Goal: Task Accomplishment & Management: Manage account settings

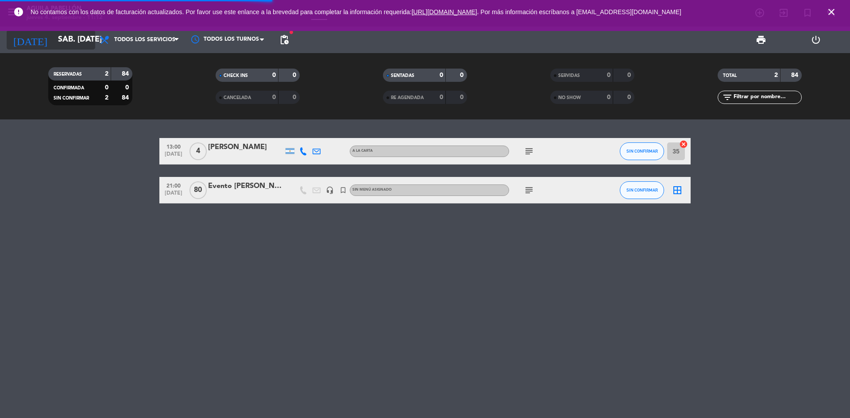
click at [73, 39] on input "sáb. [DATE]" at bounding box center [105, 40] width 103 height 18
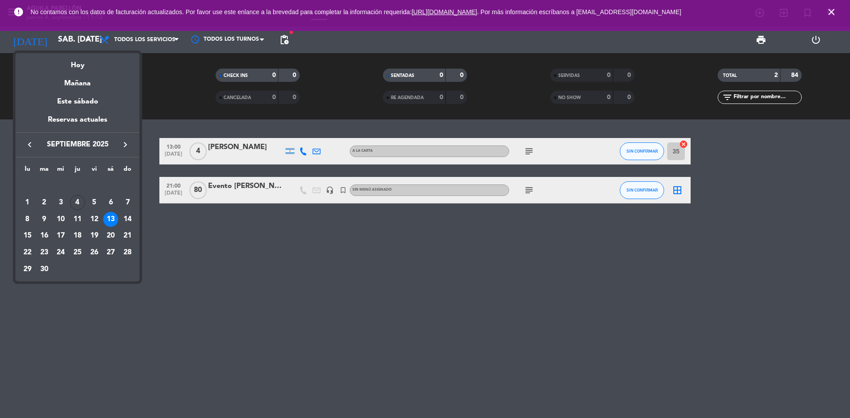
drag, startPoint x: 76, startPoint y: 221, endPoint x: 127, endPoint y: 221, distance: 51.8
click at [76, 220] on div "11" at bounding box center [77, 219] width 15 height 15
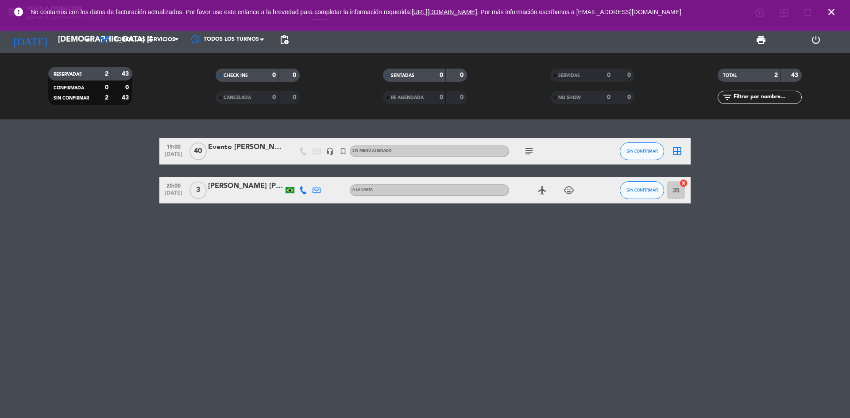
click at [533, 149] on icon "subject" at bounding box center [529, 151] width 11 height 11
click at [551, 244] on div "19:00 [DATE] Evento [PERSON_NAME] (Desayuno) headset_mic turned_in_not Sin menú…" at bounding box center [425, 268] width 850 height 299
click at [61, 32] on input "[DEMOGRAPHIC_DATA] [DATE]" at bounding box center [105, 40] width 103 height 18
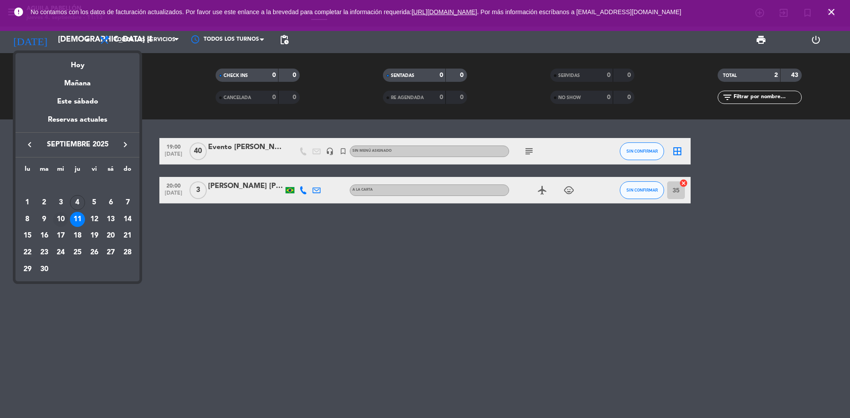
click at [61, 219] on div "10" at bounding box center [60, 219] width 15 height 15
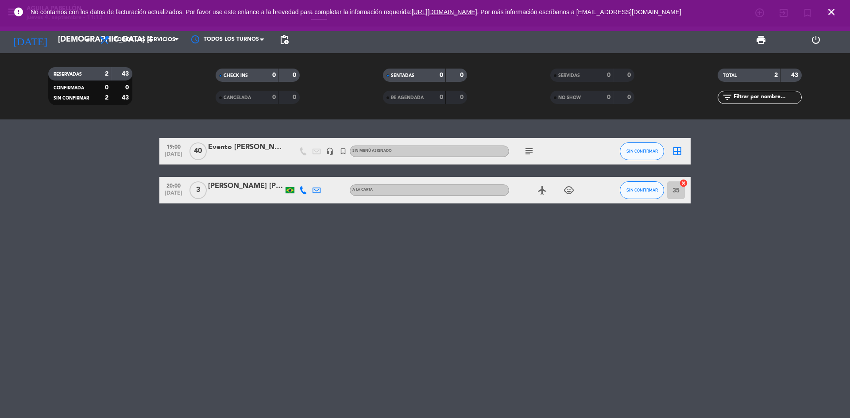
type input "mié. [DATE]"
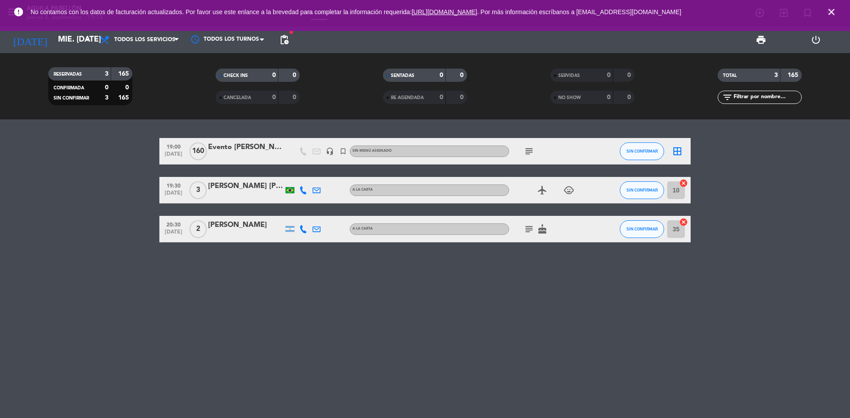
click at [303, 228] on icon at bounding box center [303, 229] width 8 height 8
click at [303, 257] on div "19:00 [DATE] 160 Evento [PERSON_NAME] headset_mic turned_in_not Sin menú asigna…" at bounding box center [425, 268] width 850 height 299
click at [219, 221] on div "[PERSON_NAME]" at bounding box center [245, 226] width 75 height 12
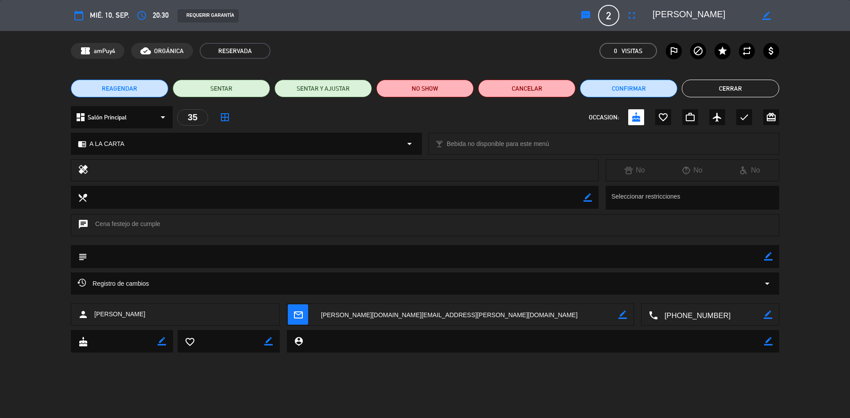
click at [135, 85] on span "REAGENDAR" at bounding box center [119, 88] width 35 height 9
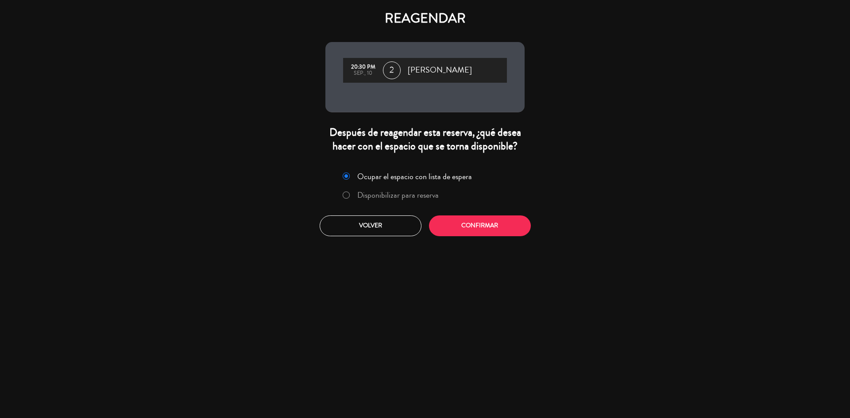
click at [403, 191] on label "Disponibilizar para reserva" at bounding box center [397, 195] width 81 height 8
click at [373, 177] on label "Ocupar el espacio con lista de espera" at bounding box center [414, 177] width 115 height 8
click at [507, 221] on button "Confirmar" at bounding box center [480, 226] width 102 height 21
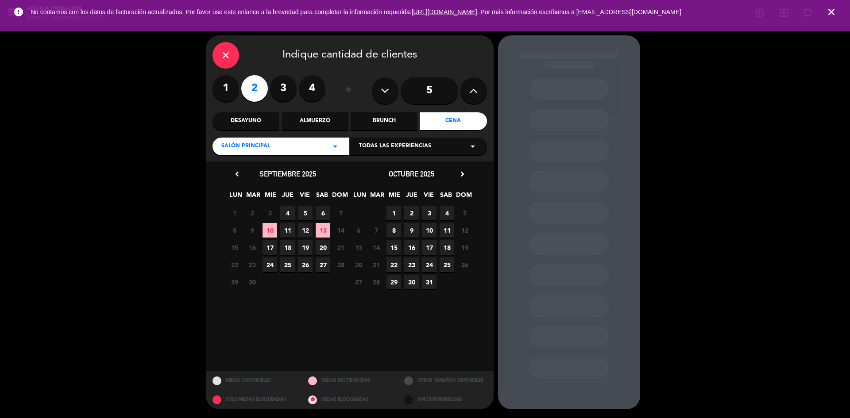
click at [292, 229] on span "11" at bounding box center [287, 230] width 15 height 15
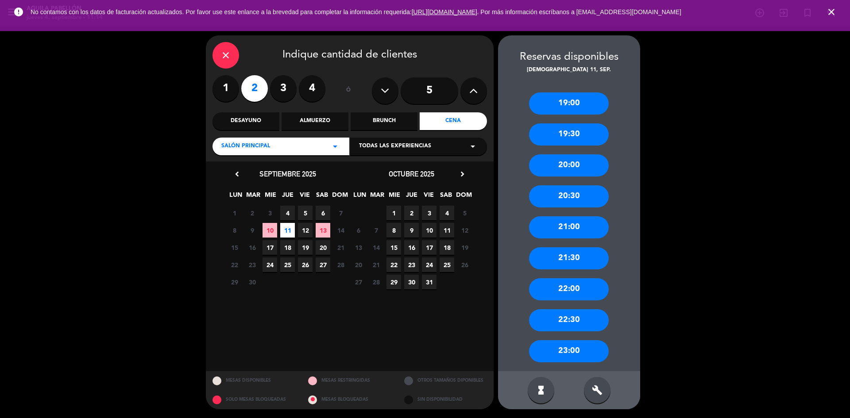
click at [567, 201] on div "20:30" at bounding box center [569, 196] width 80 height 22
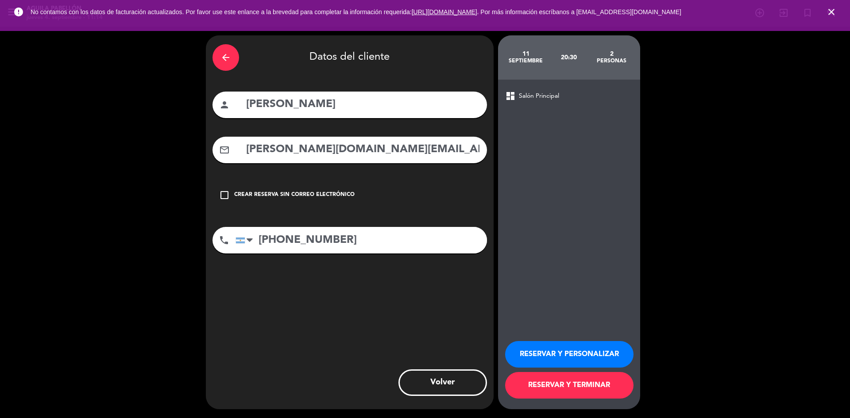
click at [588, 389] on button "RESERVAR Y TERMINAR" at bounding box center [569, 385] width 128 height 27
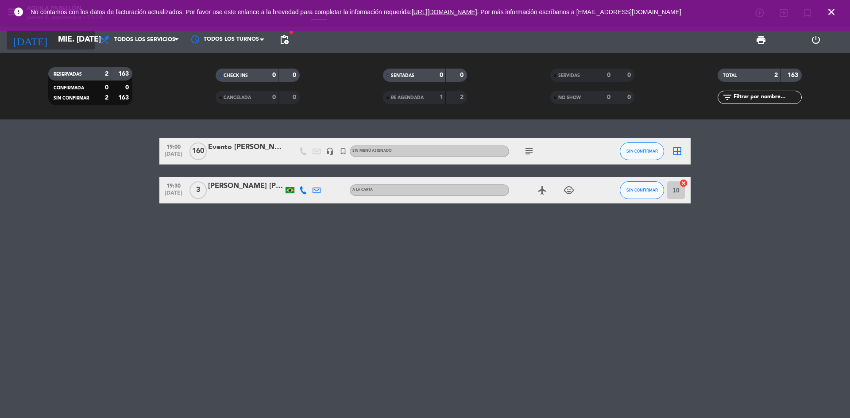
click at [73, 36] on input "mié. [DATE]" at bounding box center [105, 40] width 103 height 18
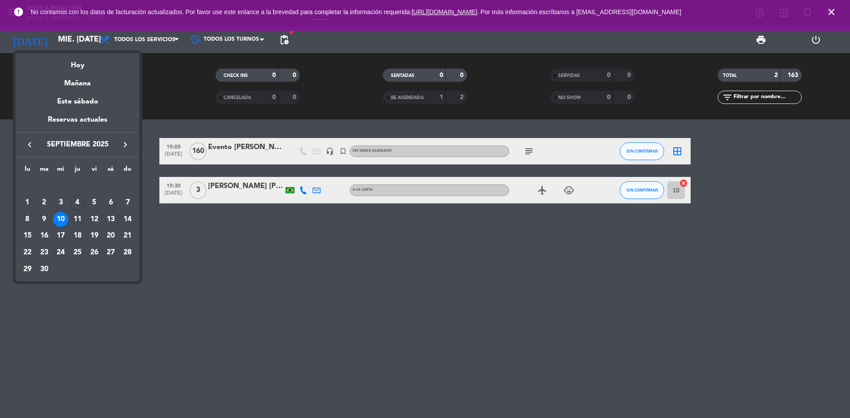
click at [73, 218] on div "11" at bounding box center [77, 219] width 15 height 15
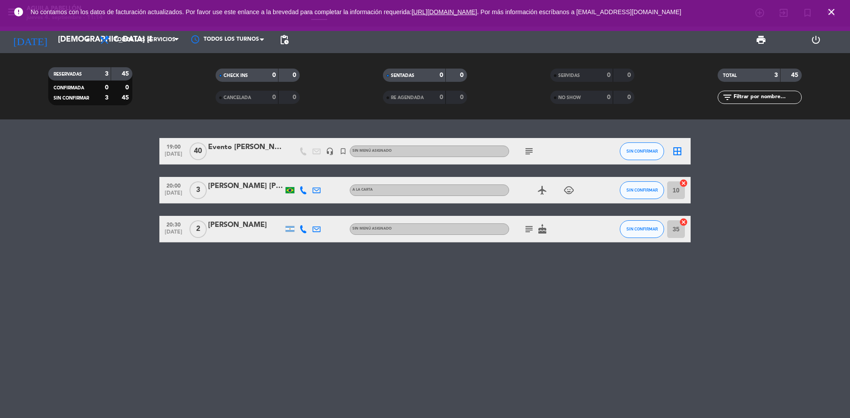
click at [529, 229] on icon "subject" at bounding box center [529, 229] width 11 height 11
drag, startPoint x: 583, startPoint y: 227, endPoint x: 558, endPoint y: 230, distance: 25.4
click at [583, 227] on div "subject [PERSON_NAME] festejo de cumple cake" at bounding box center [549, 229] width 80 height 26
click at [222, 230] on div "[PERSON_NAME]" at bounding box center [245, 226] width 75 height 12
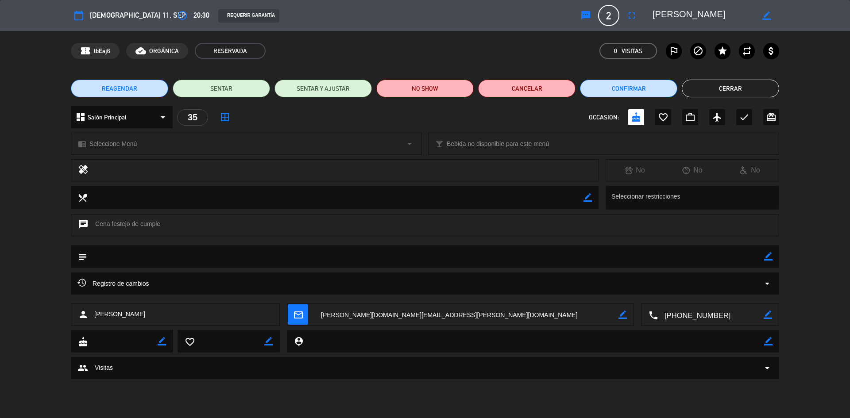
click at [765, 82] on button "Cerrar" at bounding box center [730, 89] width 97 height 18
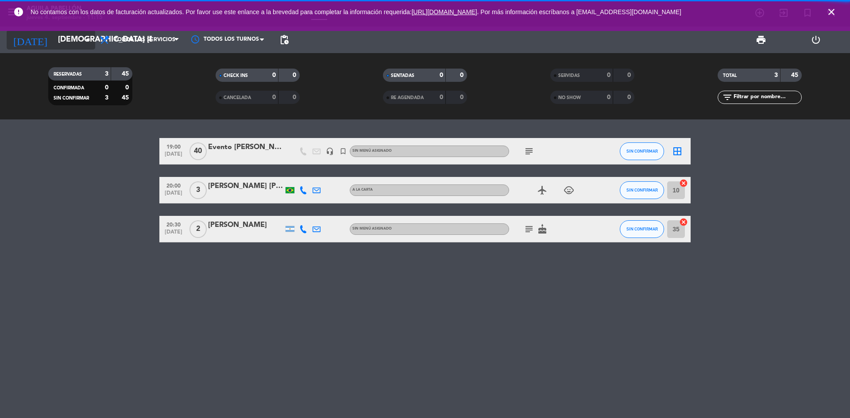
click at [91, 39] on icon "arrow_drop_down" at bounding box center [87, 40] width 11 height 11
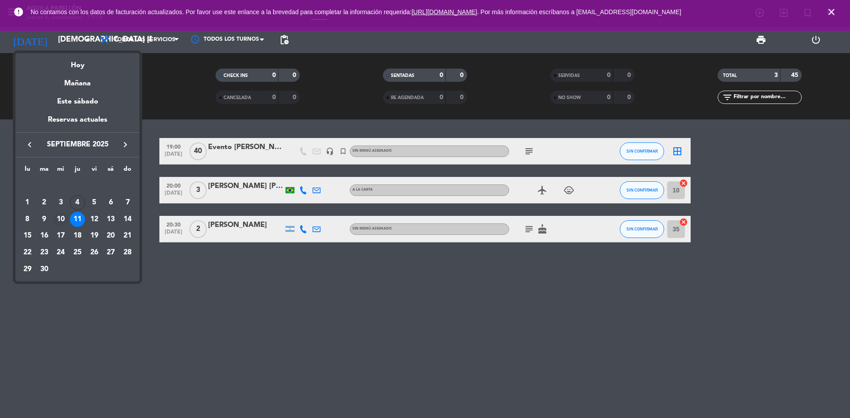
click at [63, 218] on div "10" at bounding box center [60, 219] width 15 height 15
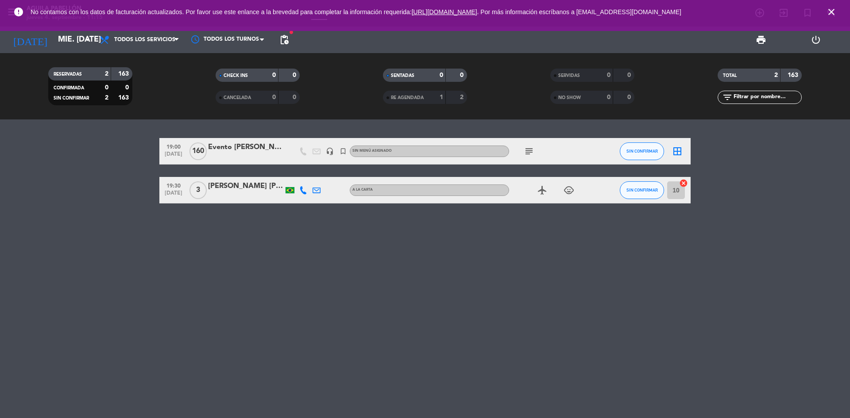
click at [252, 188] on div "[PERSON_NAME] [PERSON_NAME]" at bounding box center [245, 187] width 75 height 12
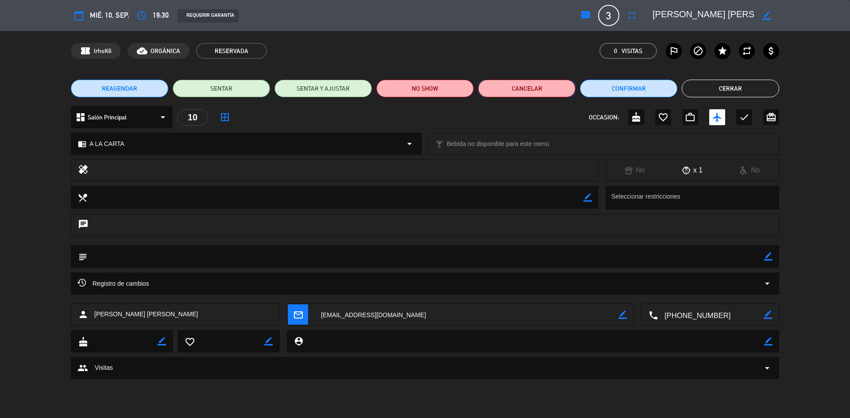
click at [522, 84] on button "Cancelar" at bounding box center [526, 89] width 97 height 18
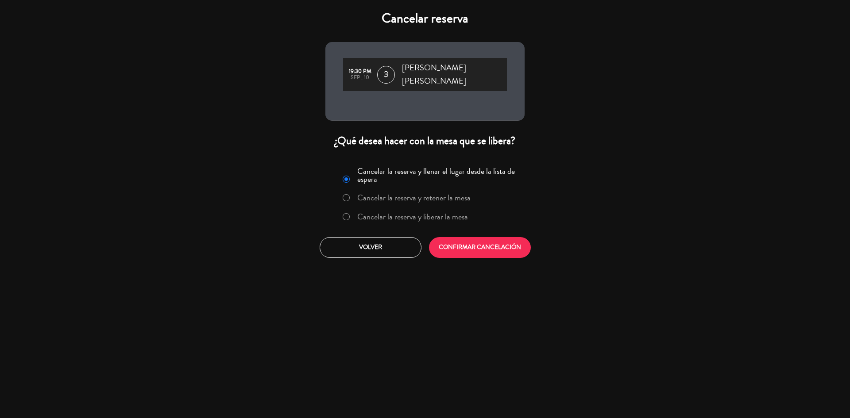
click at [359, 213] on label "Cancelar la reserva y liberar la mesa" at bounding box center [412, 217] width 111 height 8
click at [513, 243] on button "CONFIRMAR CANCELACIÓN" at bounding box center [480, 247] width 102 height 21
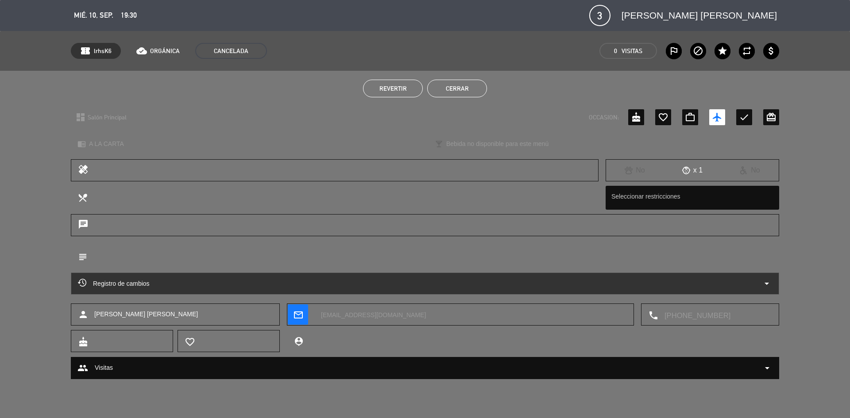
drag, startPoint x: 448, startPoint y: 85, endPoint x: 557, endPoint y: 163, distance: 133.6
click at [449, 85] on button "Cerrar" at bounding box center [457, 89] width 60 height 18
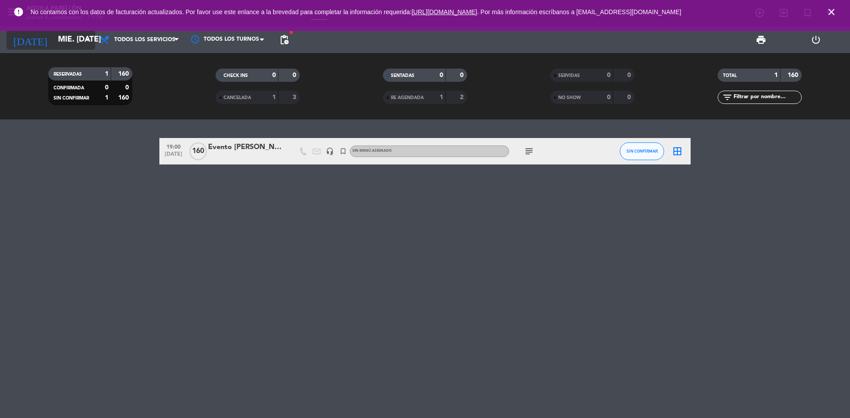
click at [63, 39] on input "mié. [DATE]" at bounding box center [105, 40] width 103 height 18
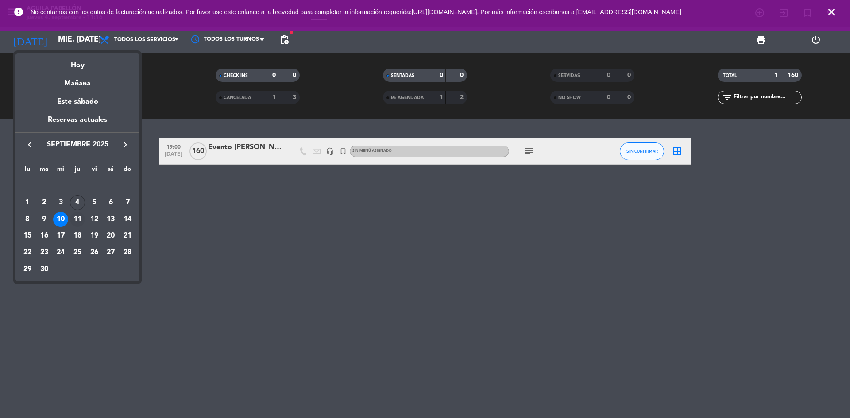
click at [74, 221] on div "11" at bounding box center [77, 219] width 15 height 15
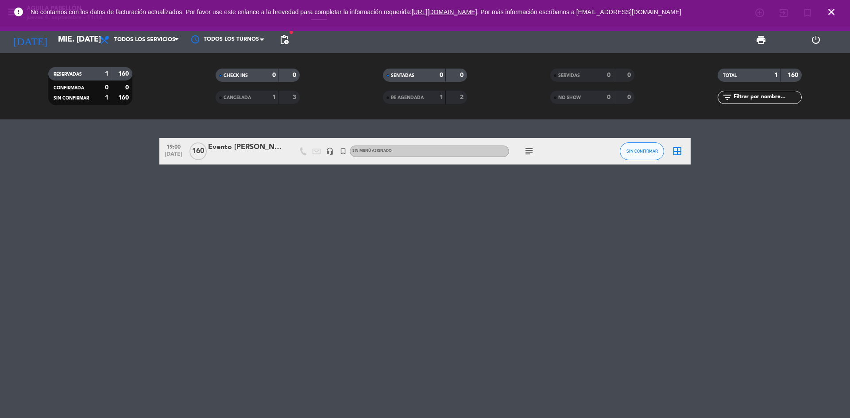
type input "[DEMOGRAPHIC_DATA] [DATE]"
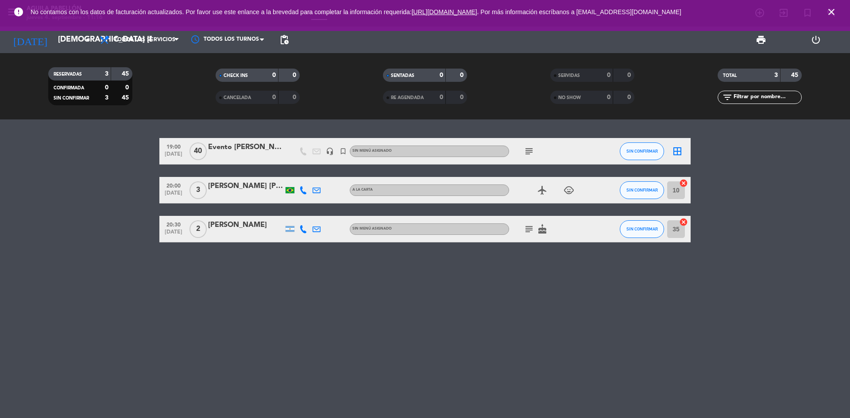
click at [252, 223] on div "[PERSON_NAME]" at bounding box center [245, 226] width 75 height 12
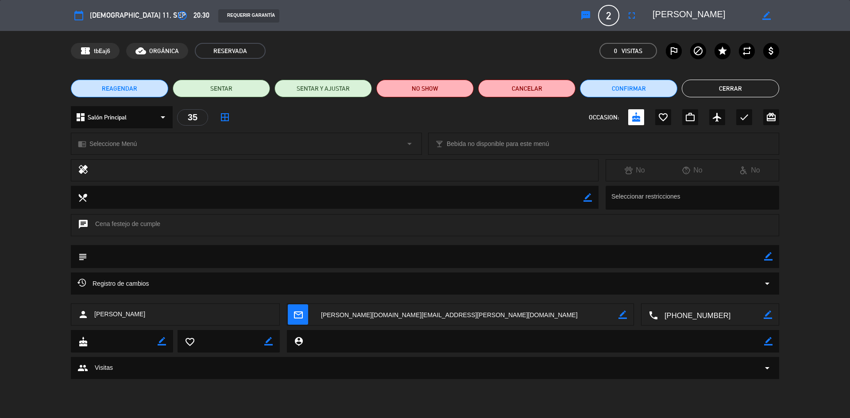
click at [220, 250] on textarea at bounding box center [425, 256] width 677 height 23
click at [154, 254] on textarea at bounding box center [425, 256] width 677 height 23
click at [764, 257] on icon "border_color" at bounding box center [768, 256] width 8 height 8
click at [269, 257] on textarea at bounding box center [425, 256] width 677 height 23
type textarea "INVITAR POSTRES - AUTORIZA [PERSON_NAME]"
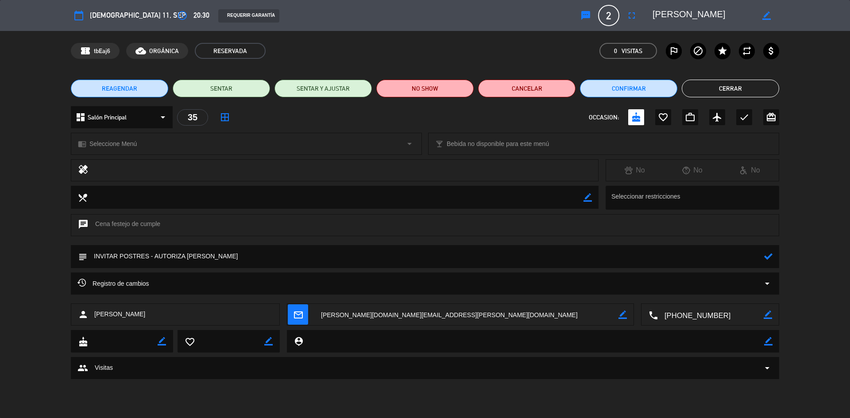
click at [768, 253] on icon at bounding box center [768, 256] width 8 height 8
click at [756, 90] on button "Cerrar" at bounding box center [730, 89] width 97 height 18
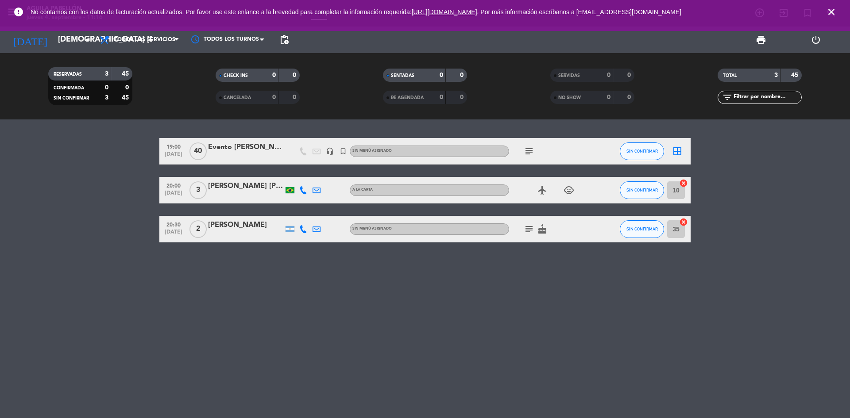
click at [531, 229] on icon "subject" at bounding box center [529, 229] width 11 height 11
click at [533, 297] on div "19:00 [DATE] Evento [PERSON_NAME] (Desayuno) headset_mic turned_in_not Sin menú…" at bounding box center [425, 268] width 850 height 299
